Goal: Task Accomplishment & Management: Complete application form

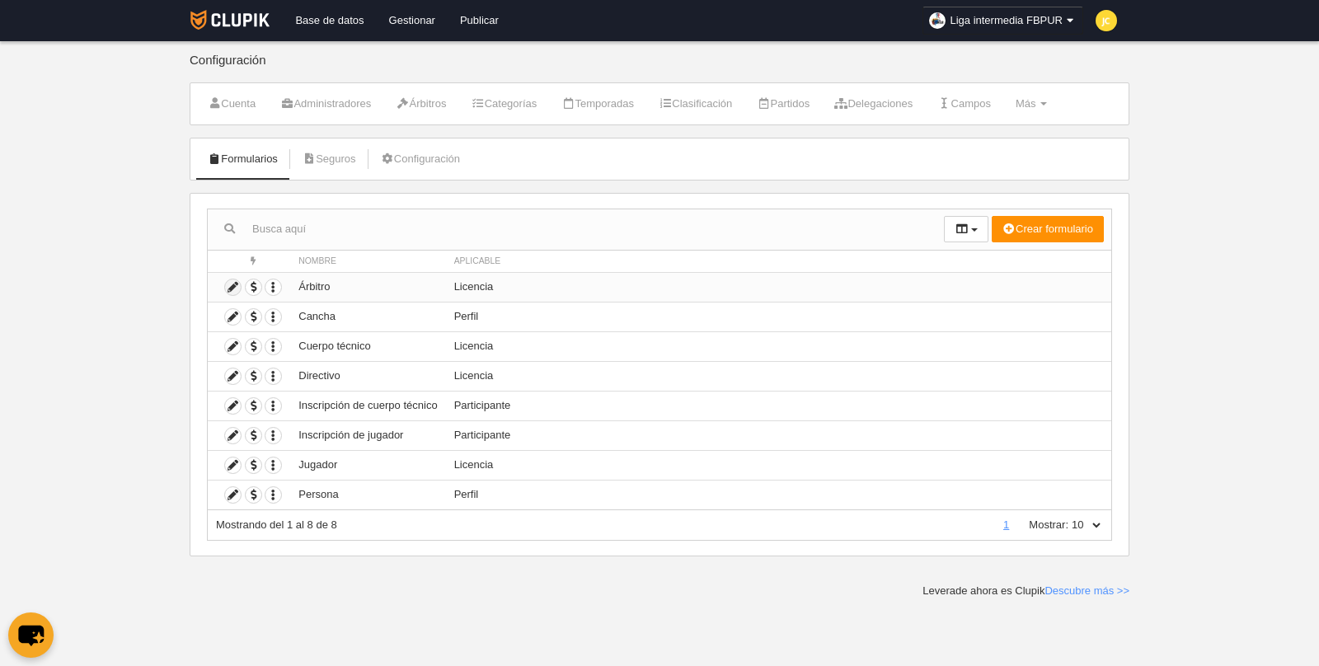
click at [230, 284] on icon at bounding box center [233, 287] width 16 height 16
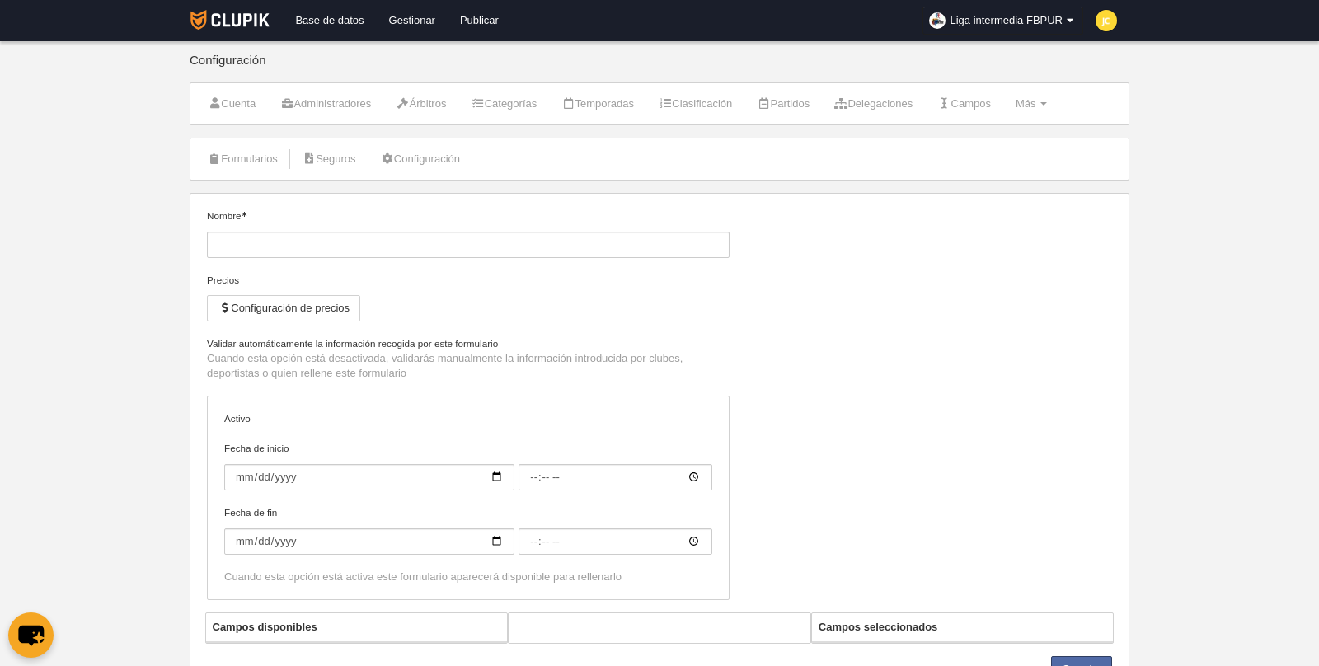
type input "Árbitro"
checkbox input "true"
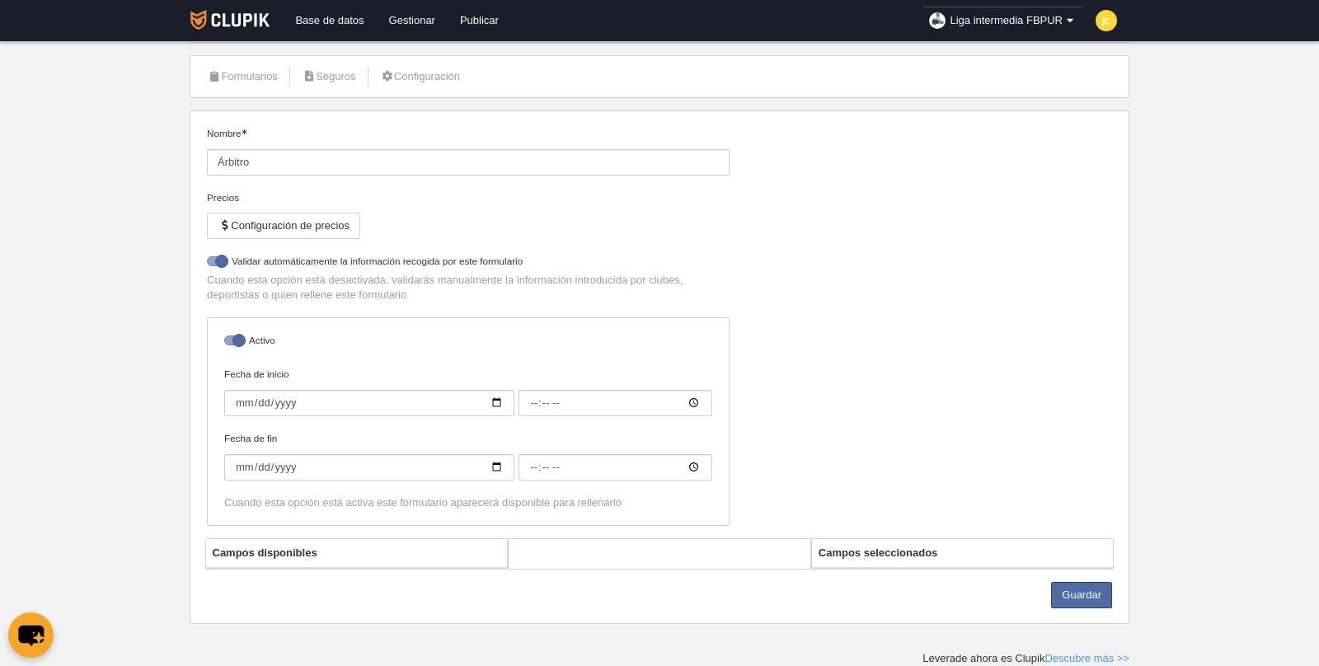
select select "selected"
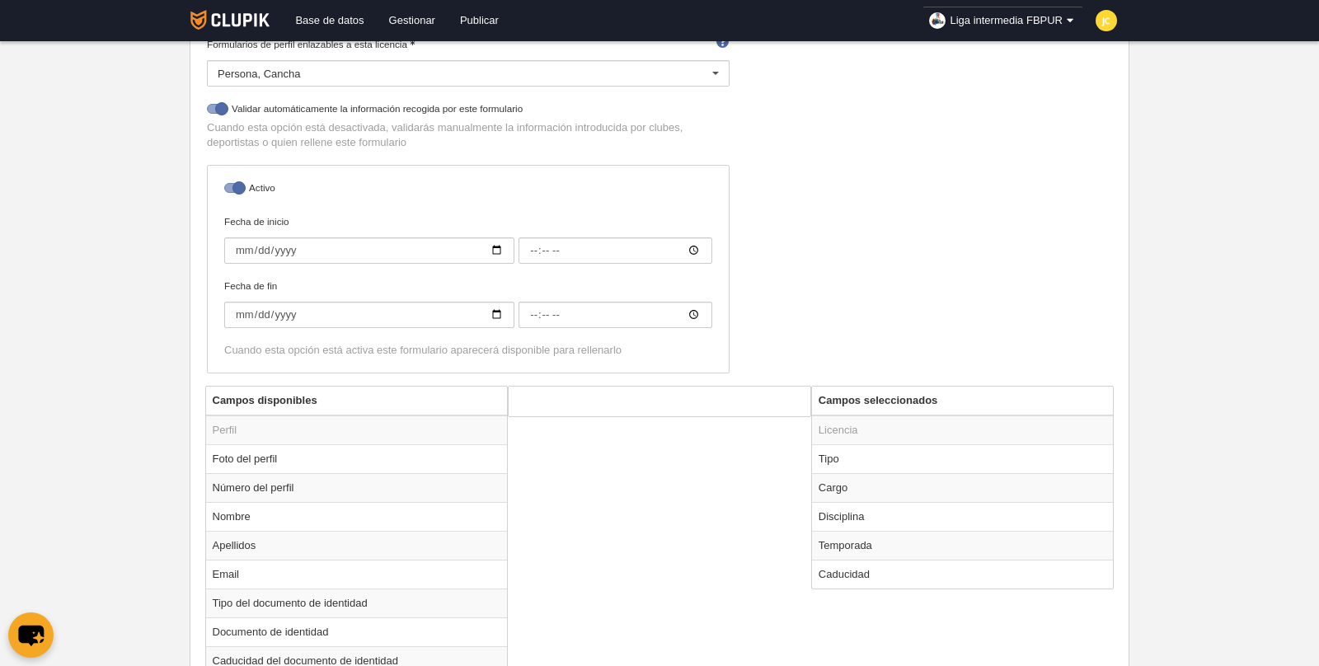
scroll to position [312, 0]
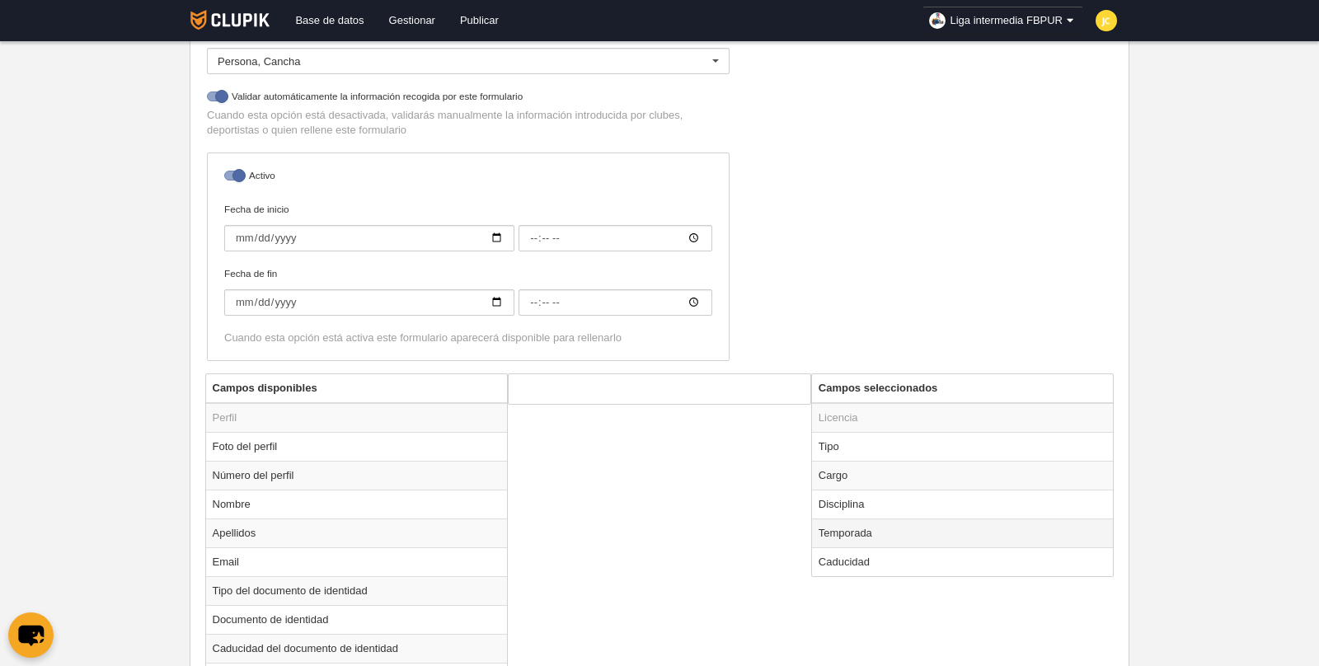
click at [922, 524] on td "Temporada" at bounding box center [963, 533] width 302 height 29
radio input "true"
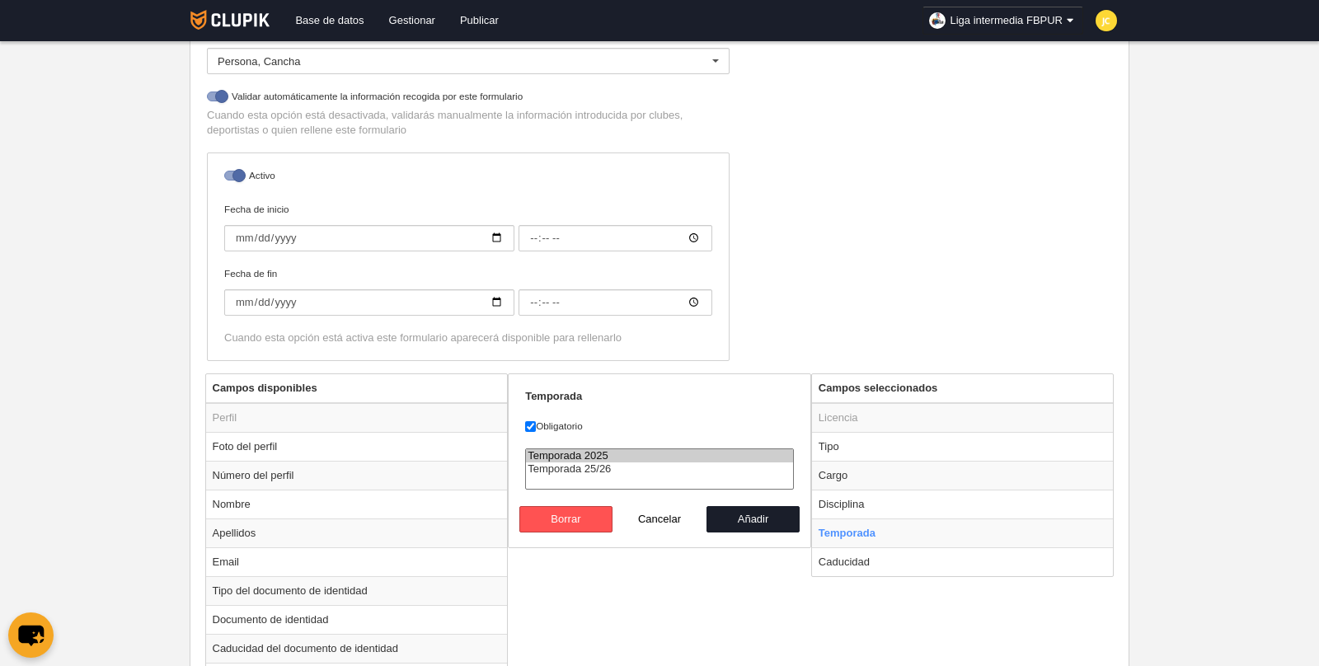
select select "8496"
click at [586, 463] on option "Temporada 25/26" at bounding box center [659, 468] width 267 height 13
click at [744, 513] on button "Añadir" at bounding box center [754, 519] width 94 height 26
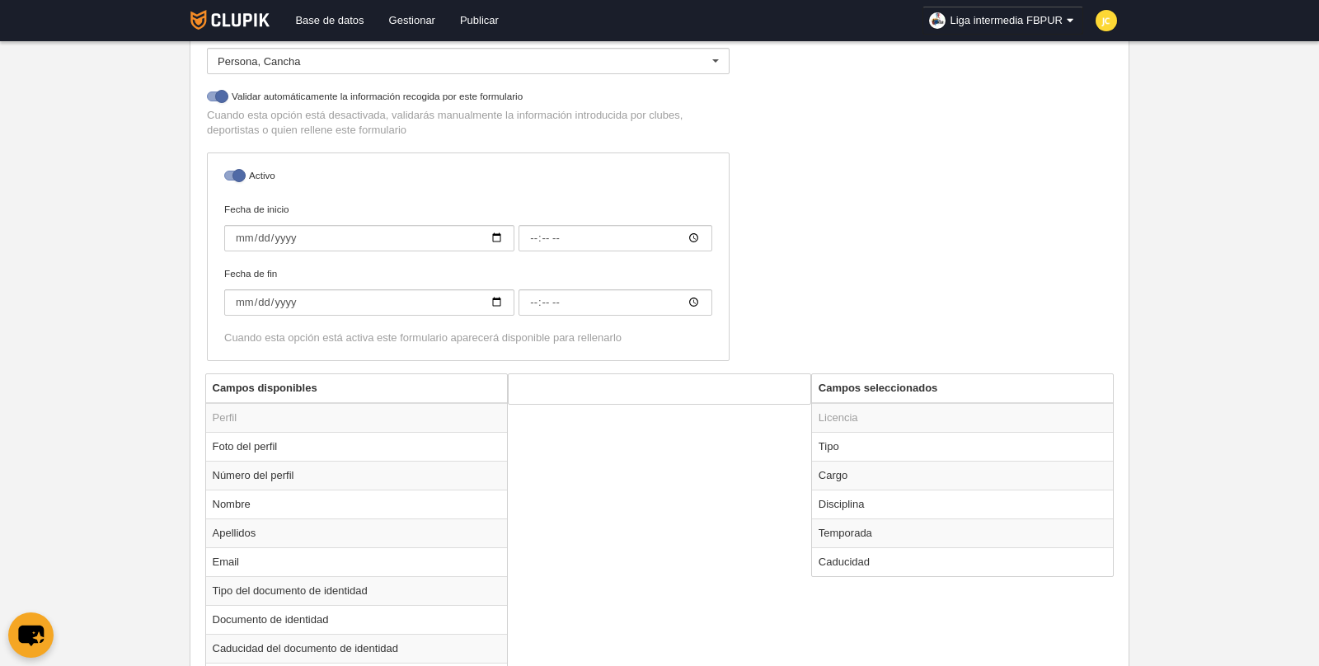
radio input "false"
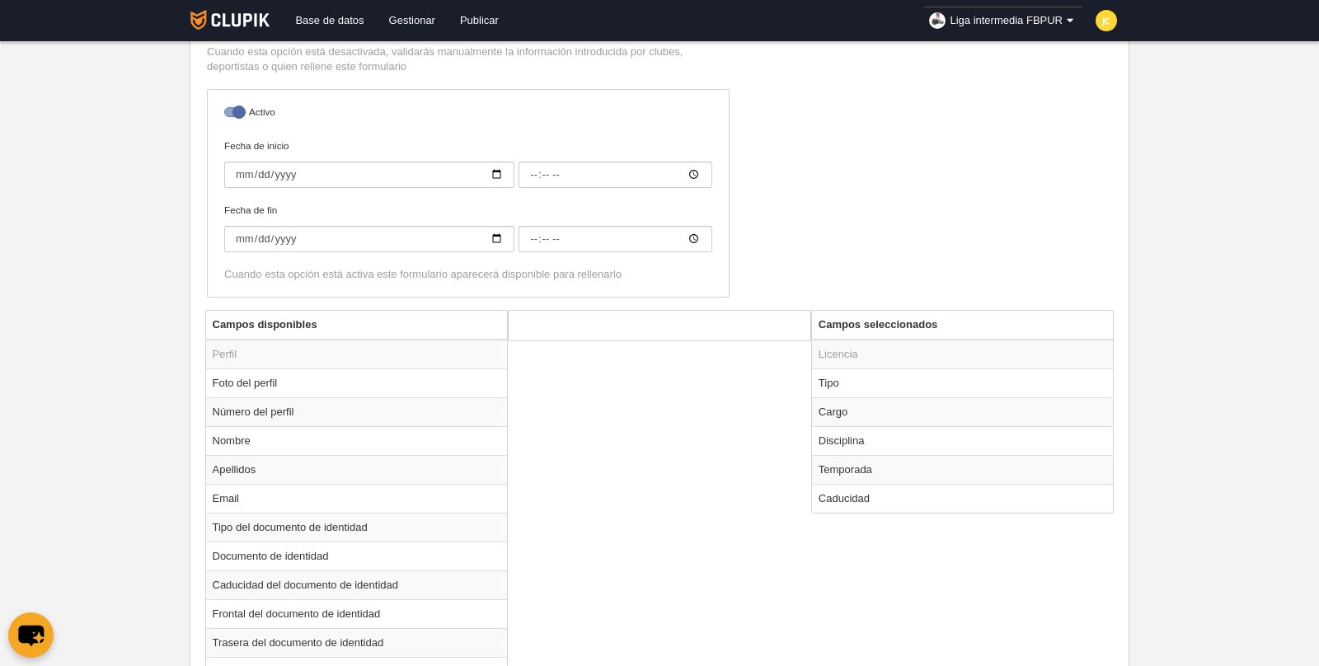
scroll to position [376, 0]
click at [866, 491] on td "Caducidad" at bounding box center [963, 497] width 302 height 29
radio input "true"
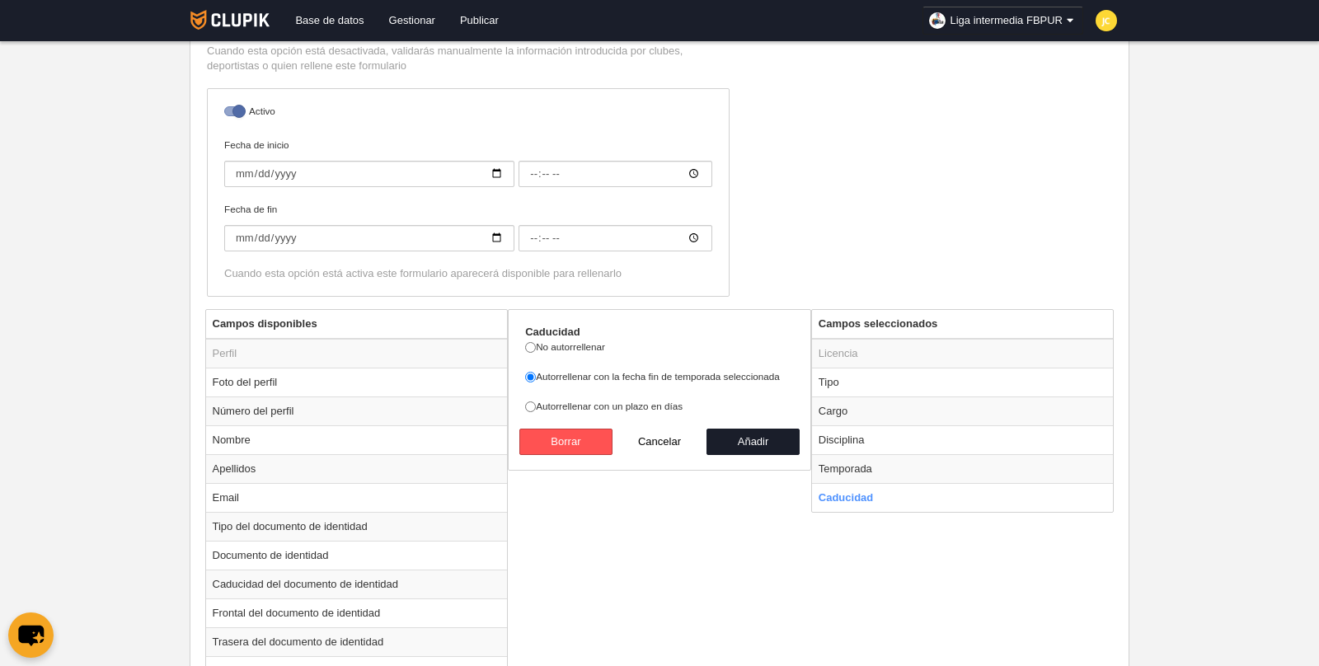
click at [700, 505] on div "Campos disponibles Perfil Foto del perfil Número del perfil Nombre Apellidos Em…" at bounding box center [660, 677] width 918 height 736
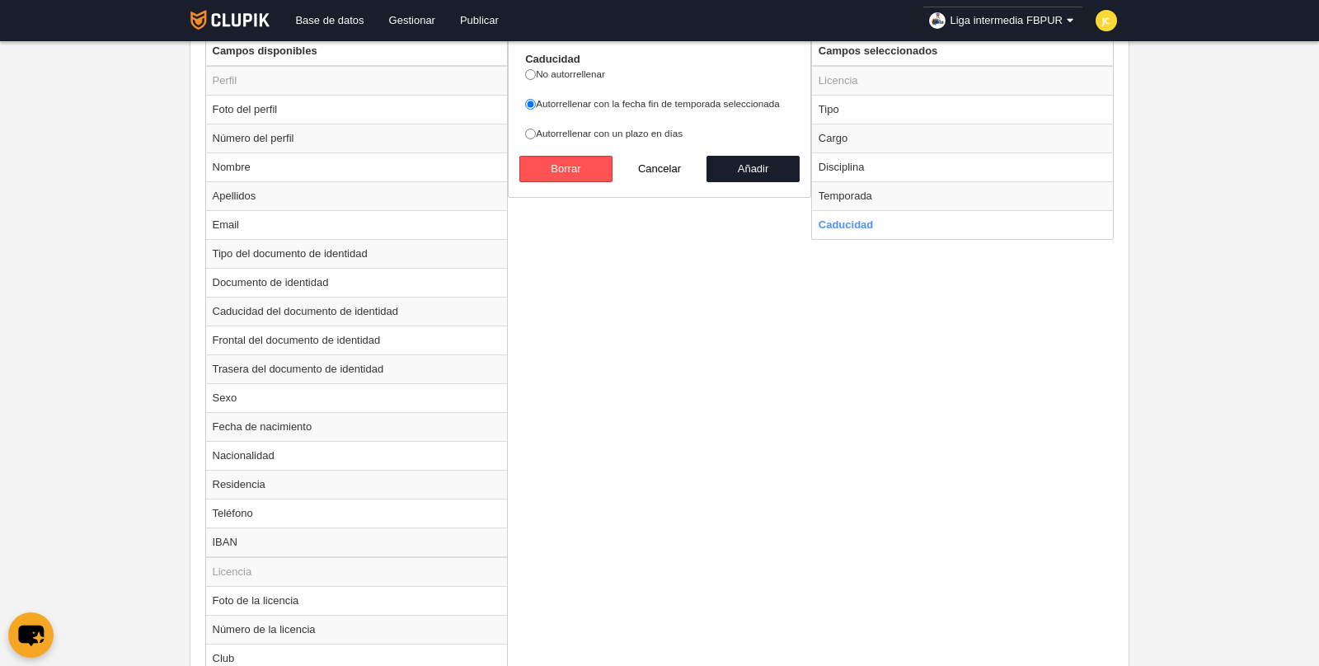
scroll to position [824, 0]
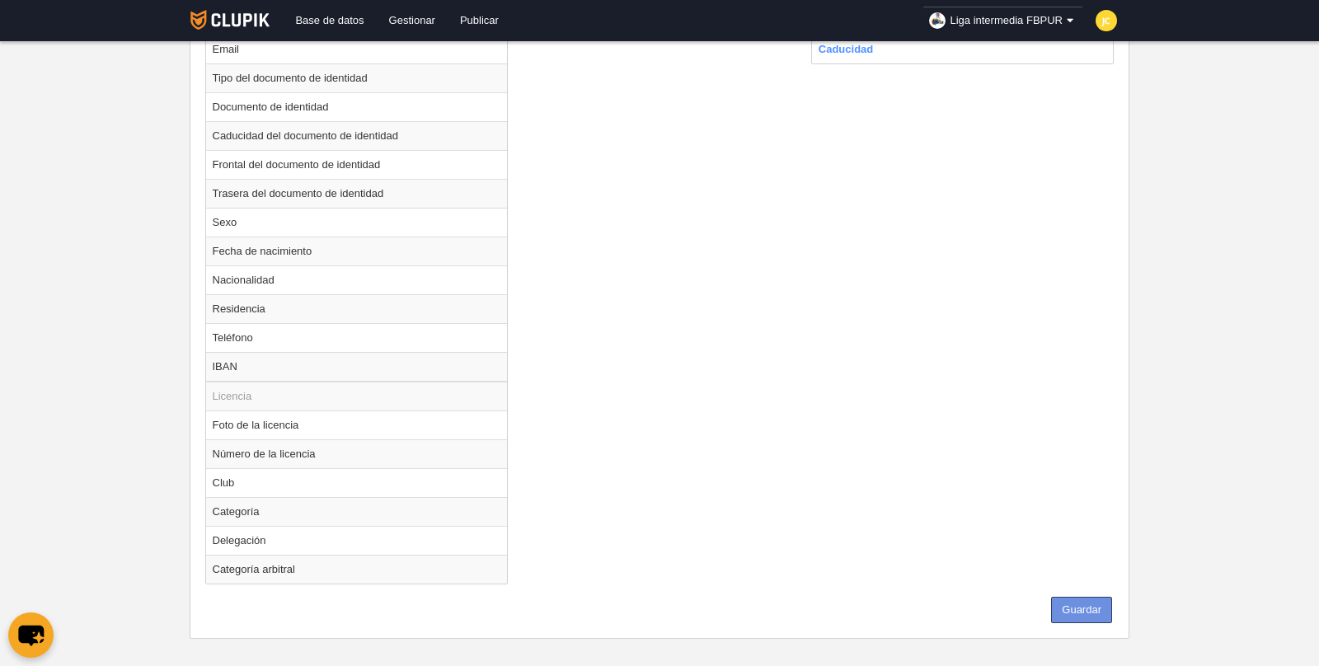
click at [1092, 603] on button "Guardar" at bounding box center [1081, 610] width 61 height 26
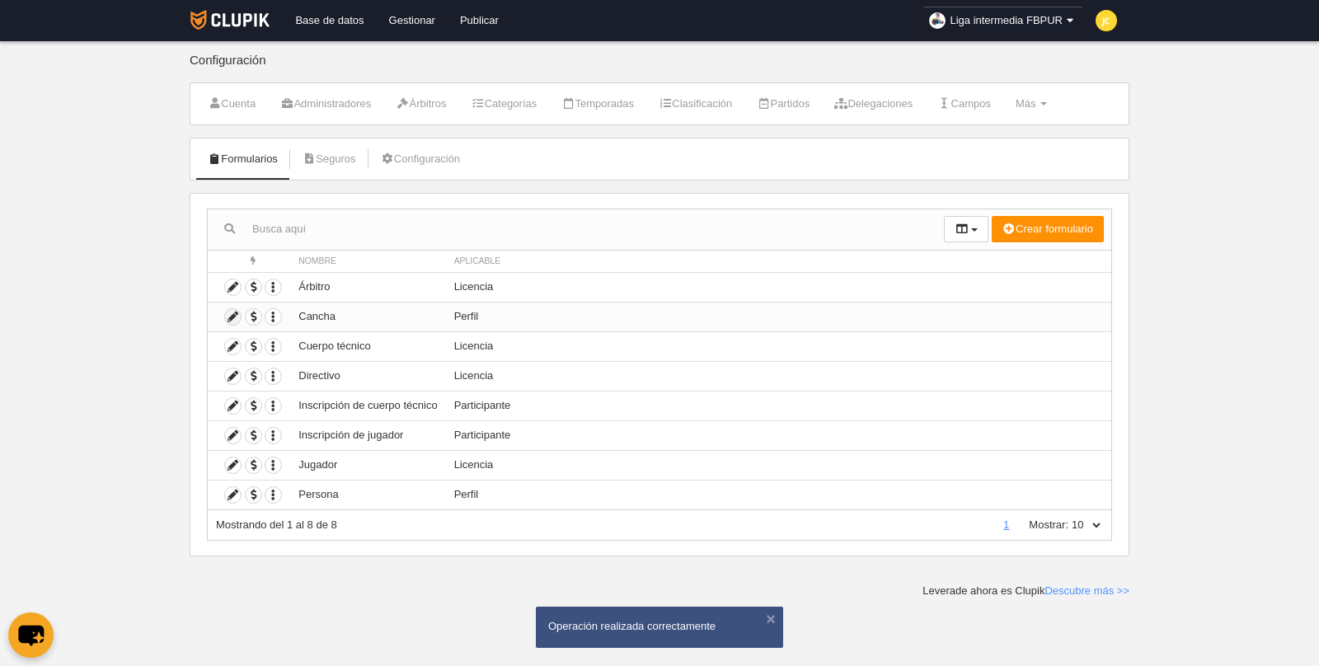
click at [234, 319] on icon at bounding box center [233, 317] width 16 height 16
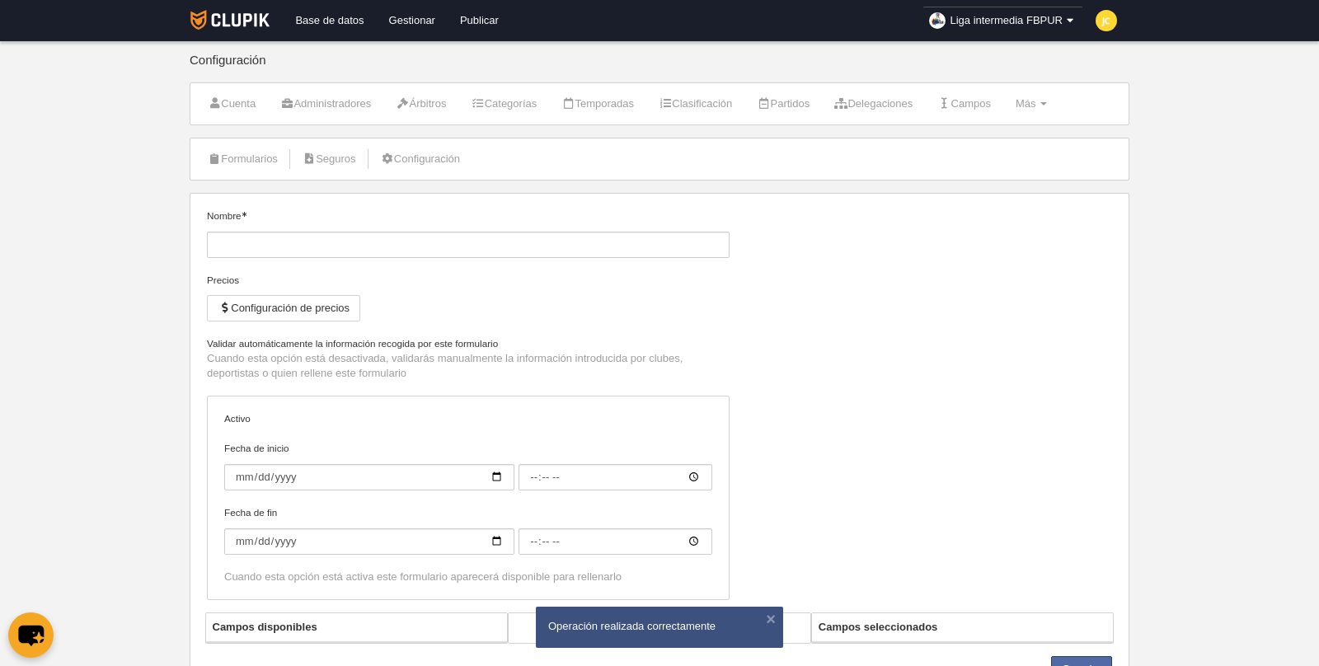
type input "Cancha"
checkbox input "true"
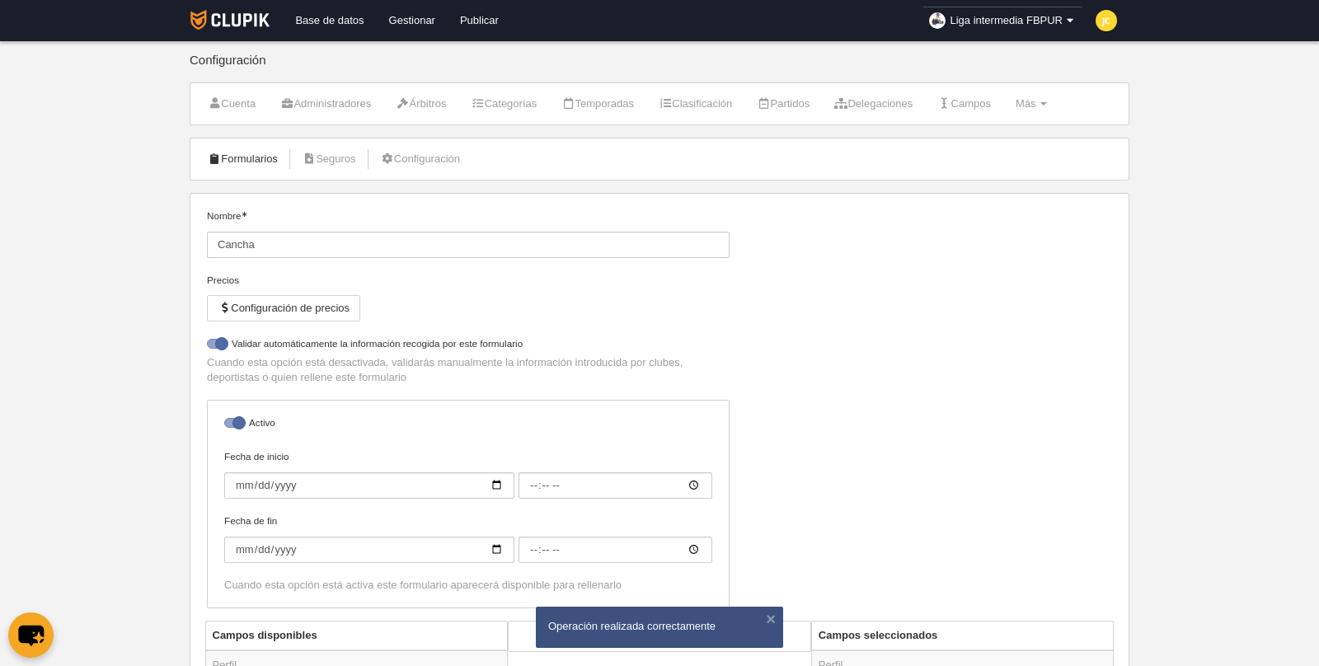
click at [241, 154] on link "Formularios" at bounding box center [243, 159] width 88 height 25
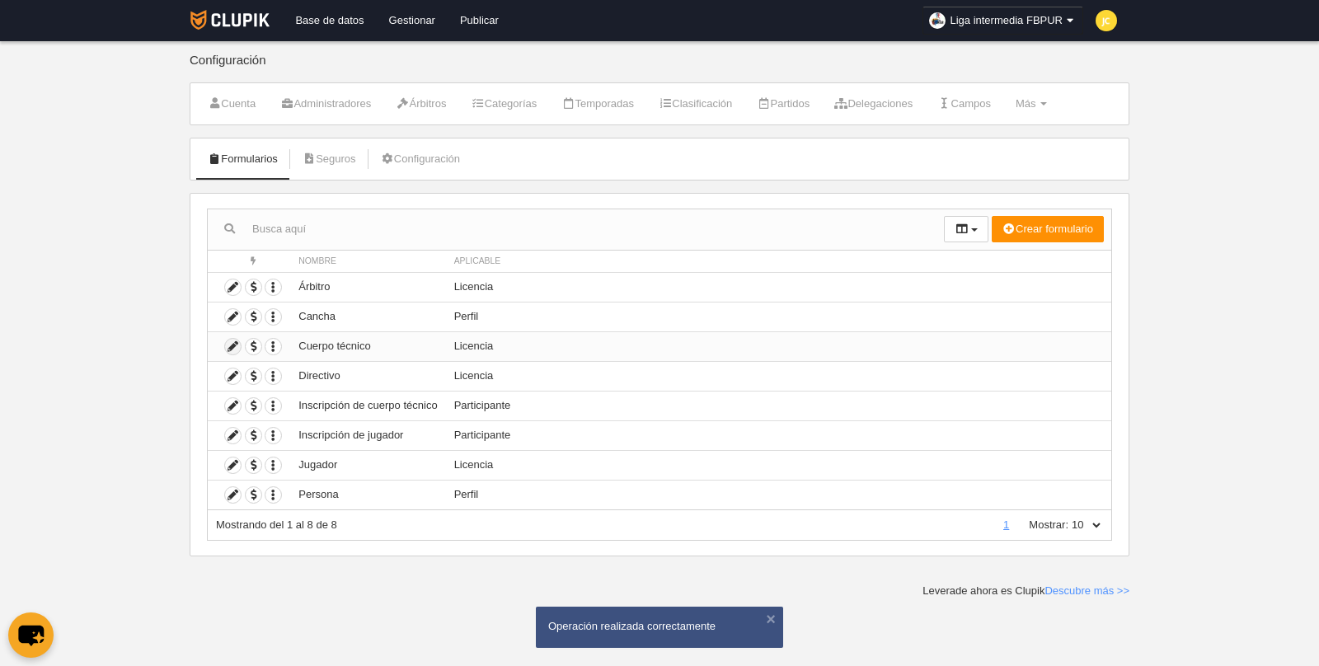
click at [232, 343] on icon at bounding box center [233, 347] width 16 height 16
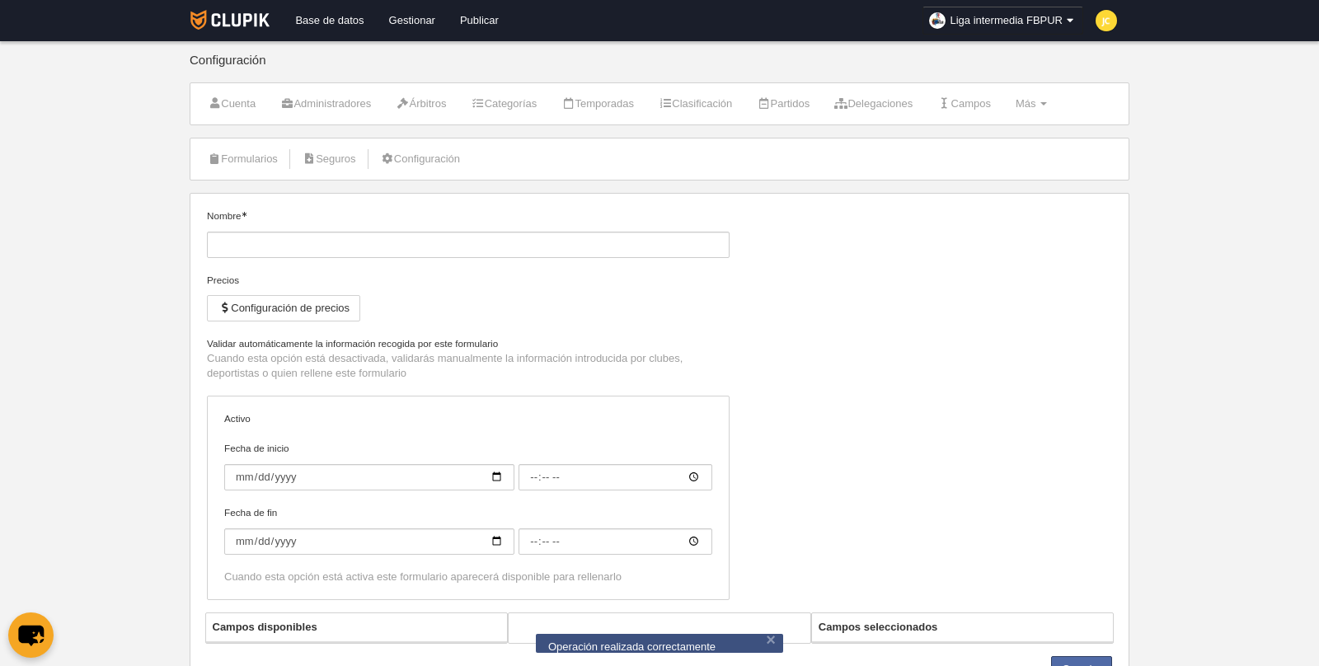
type input "Cuerpo técnico"
checkbox input "true"
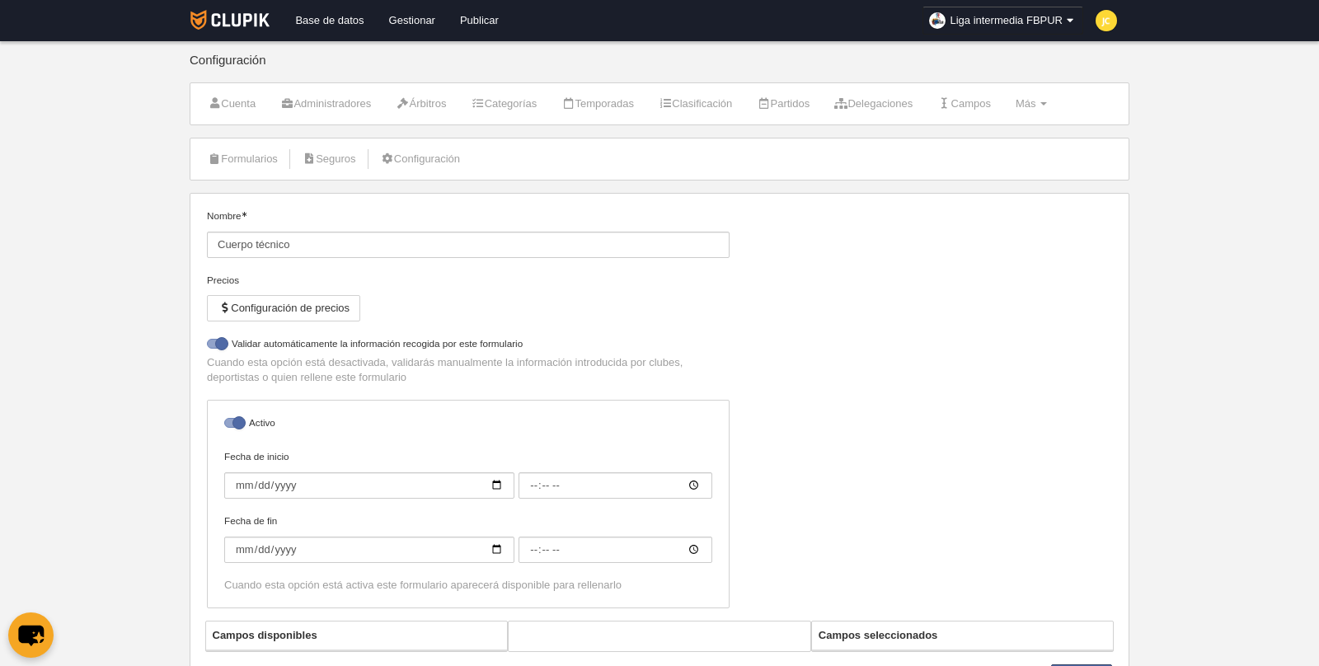
select select "selected"
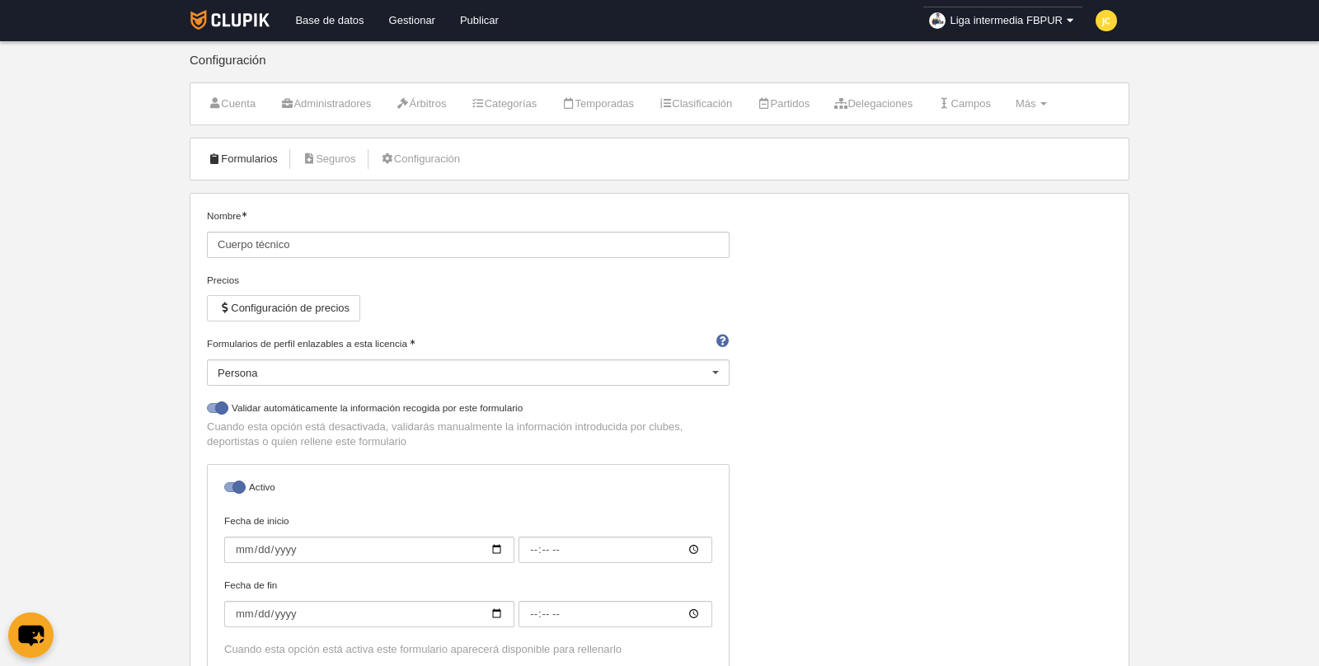
click at [249, 155] on link "Formularios" at bounding box center [243, 159] width 88 height 25
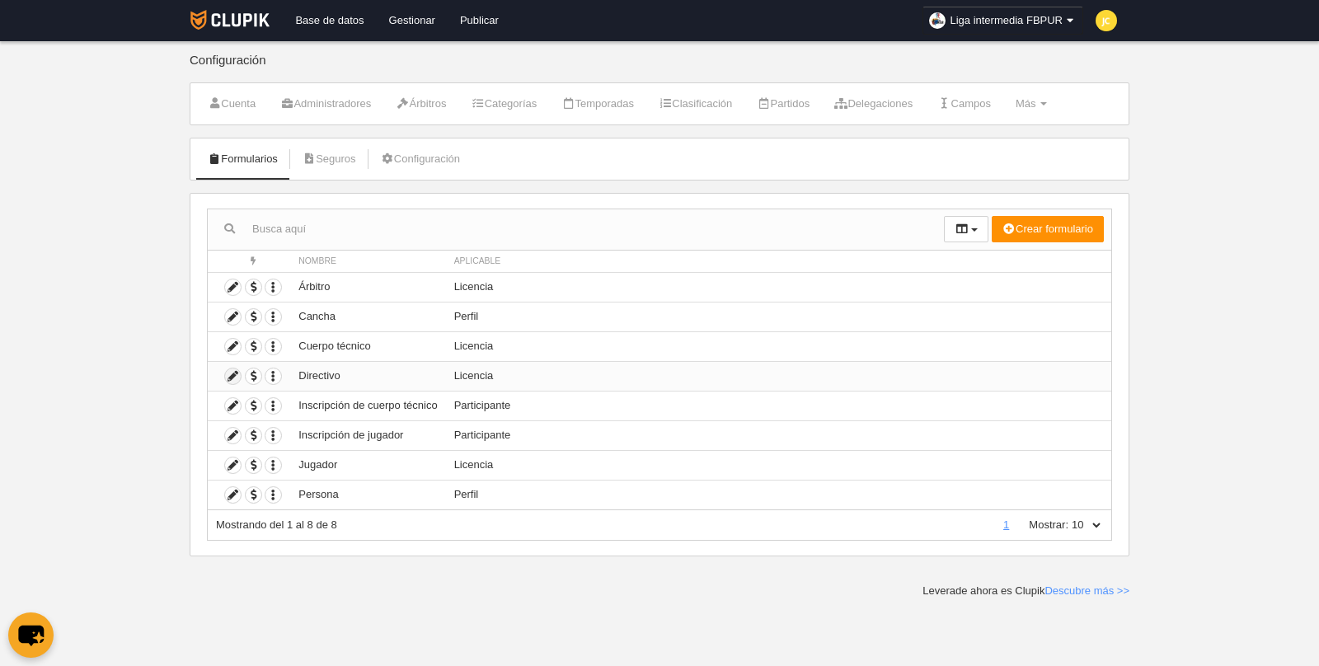
click at [225, 373] on icon at bounding box center [233, 377] width 16 height 16
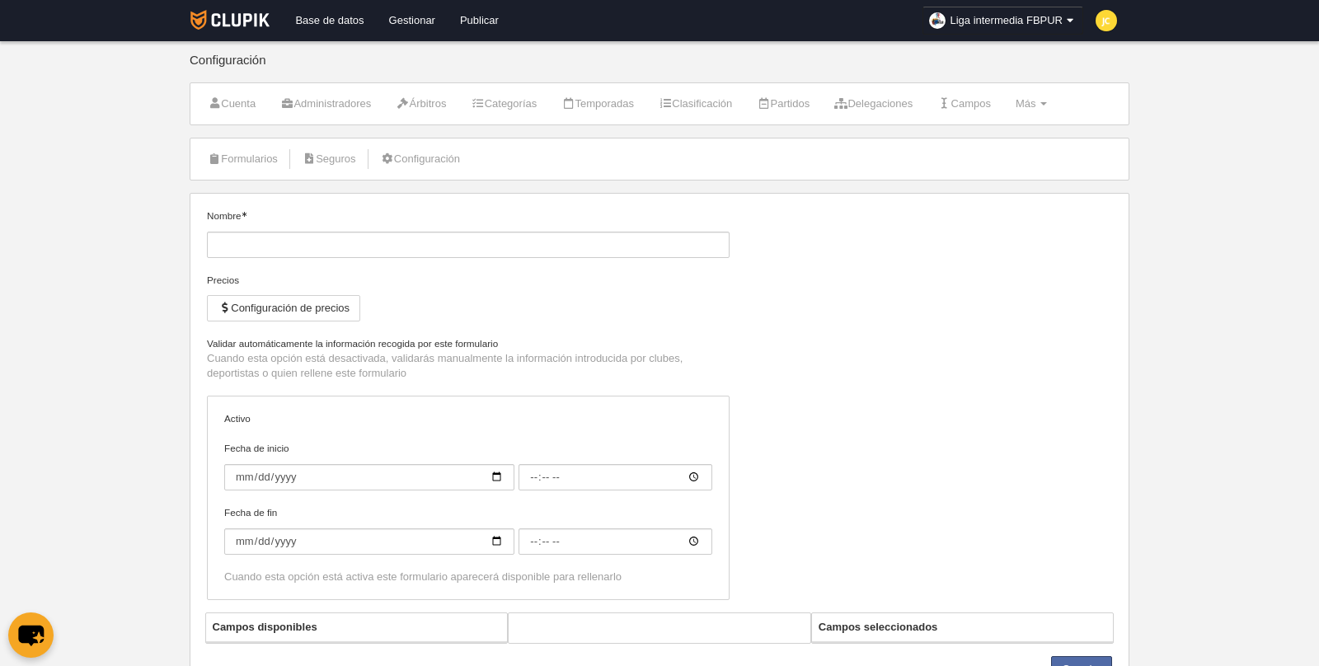
type input "Directivo"
checkbox input "true"
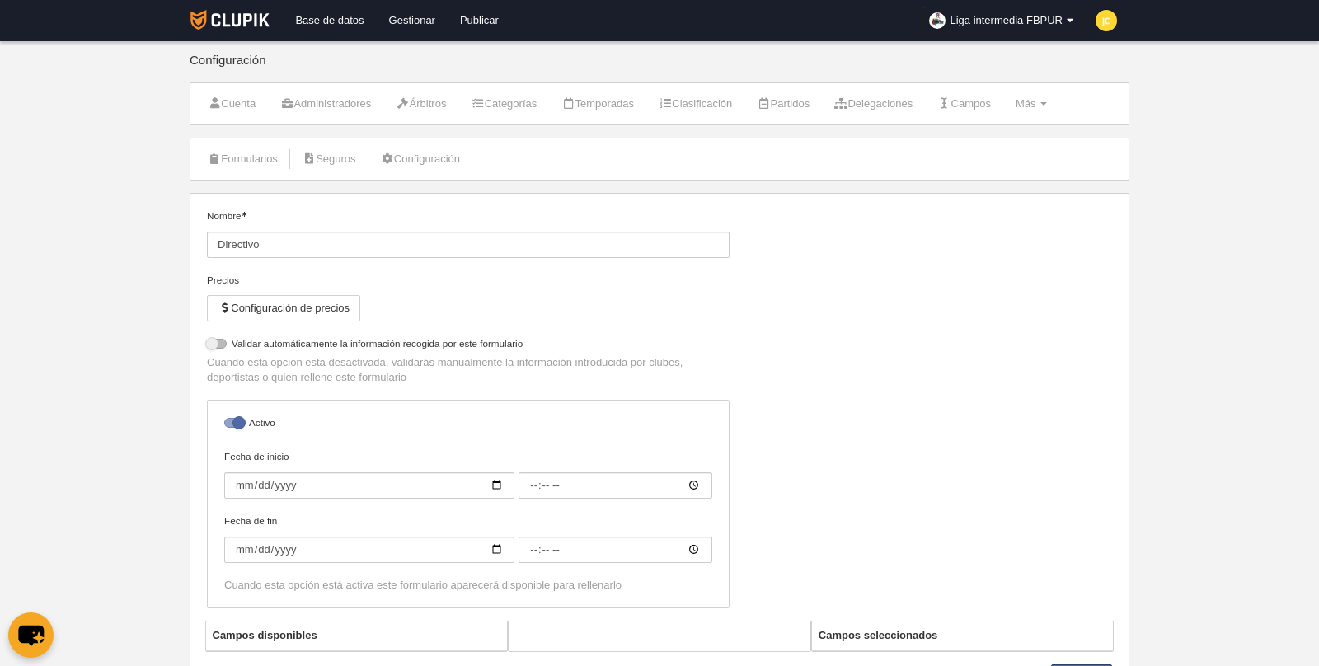
select select "selected"
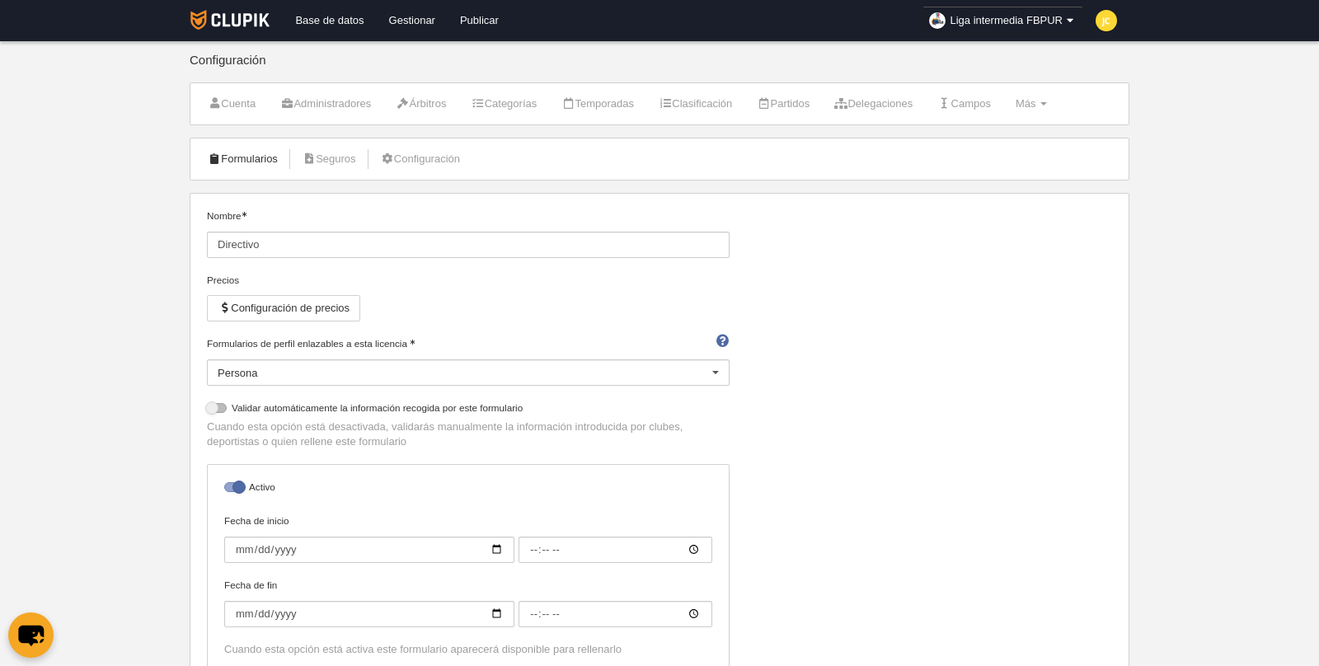
click at [233, 164] on link "Formularios" at bounding box center [243, 159] width 88 height 25
